Goal: Transaction & Acquisition: Purchase product/service

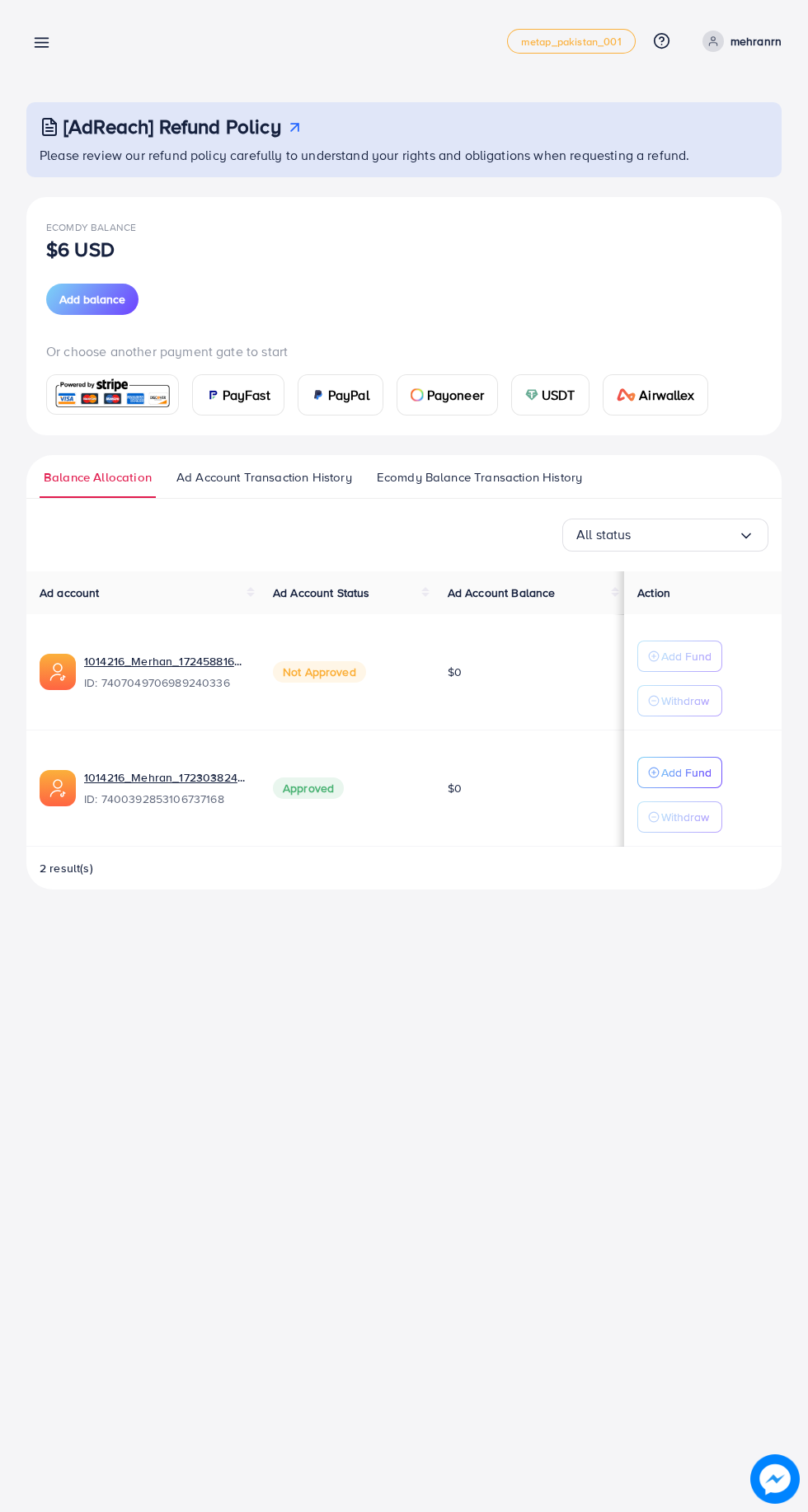
click at [447, 1096] on div "Payment metap_pakistan_001 Help Center Contact Support Plans and Pricing Term a…" at bounding box center [404, 756] width 808 height 1512
click at [126, 404] on img at bounding box center [111, 394] width 121 height 36
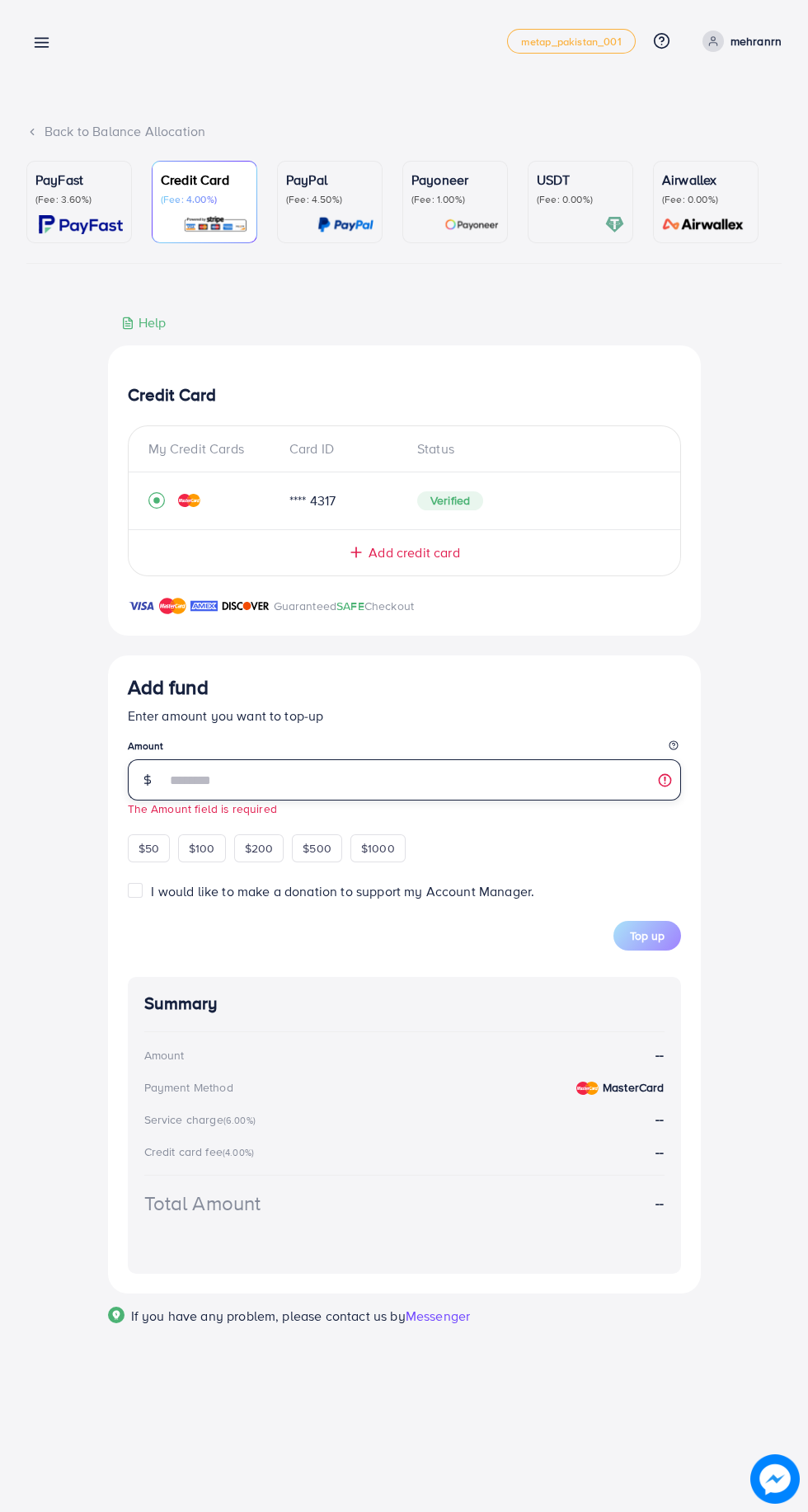
click at [236, 783] on input "number" at bounding box center [423, 780] width 515 height 41
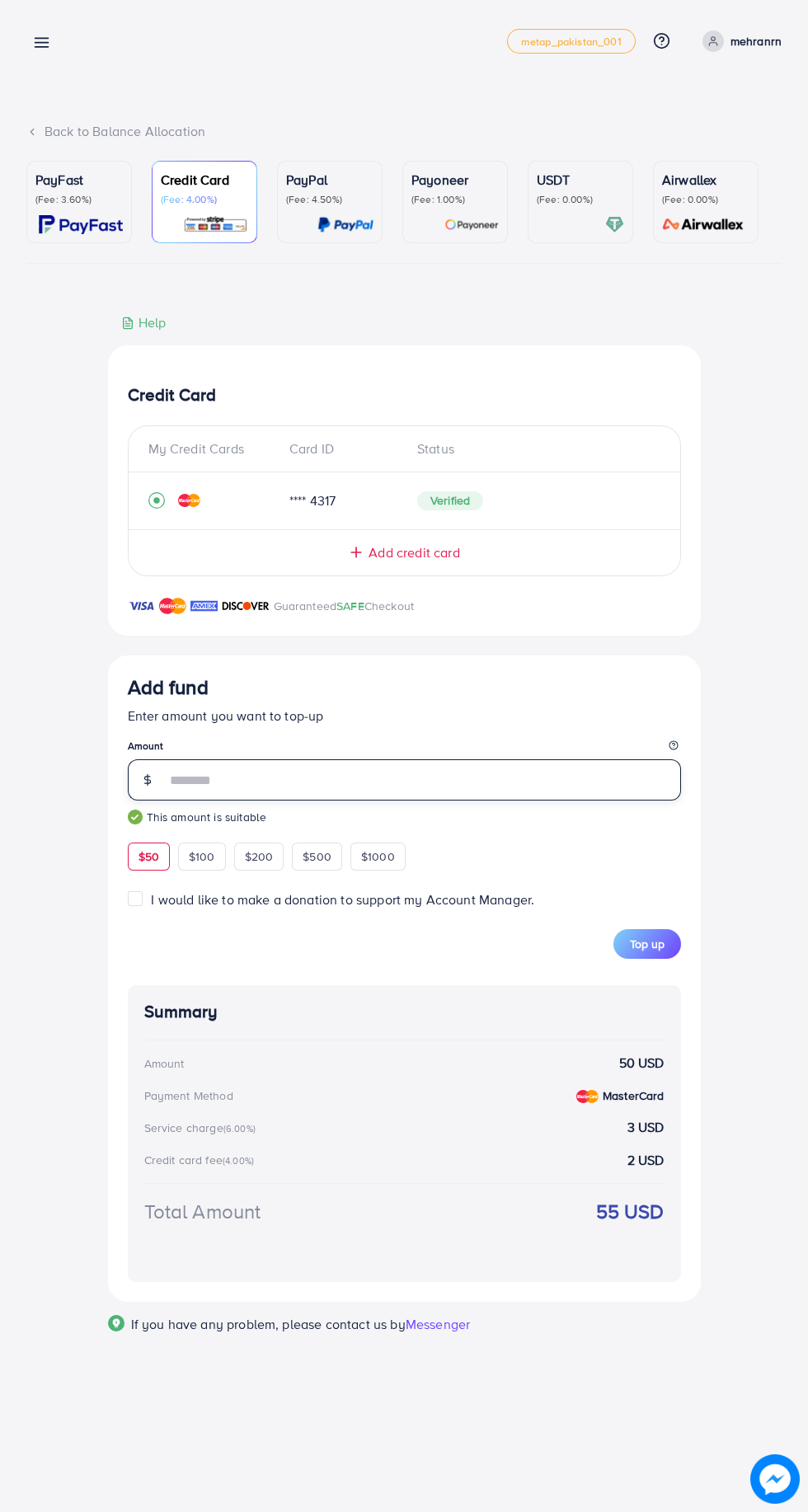
type input "**"
